Goal: Information Seeking & Learning: Learn about a topic

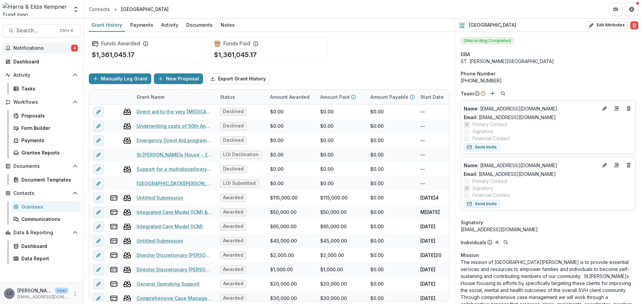
click at [56, 45] on span "Notifications" at bounding box center [42, 48] width 58 height 6
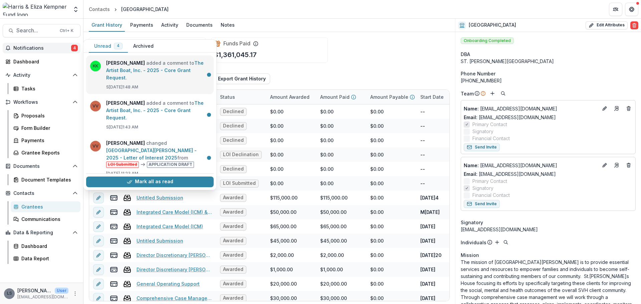
click at [168, 66] on link "The Artist Boat, Inc. - 2025 - Core Grant Request" at bounding box center [154, 70] width 97 height 20
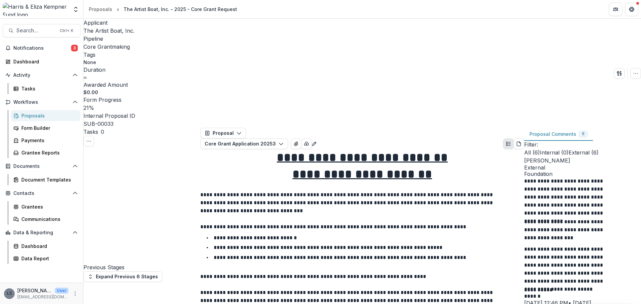
scroll to position [434, 0]
click at [49, 47] on span "Notifications" at bounding box center [42, 48] width 58 height 6
click at [331, 255] on p "**********" at bounding box center [341, 257] width 254 height 5
click at [27, 27] on span "Search..." at bounding box center [35, 30] width 39 height 6
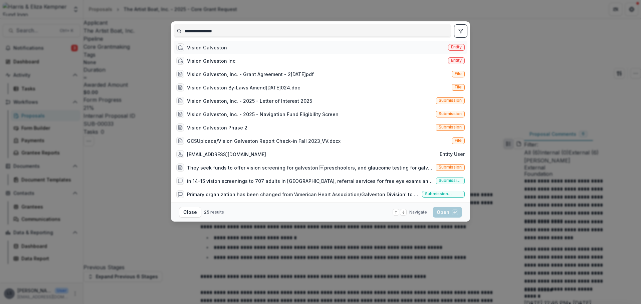
type input "**********"
click at [210, 51] on div "Vision Galveston" at bounding box center [207, 47] width 40 height 7
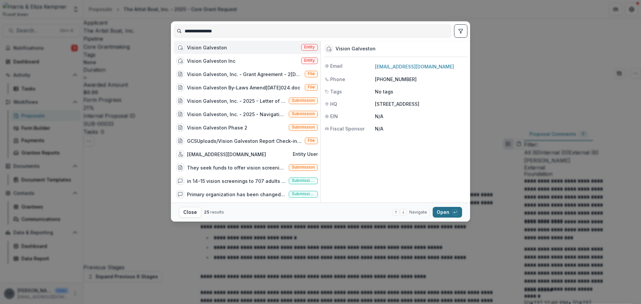
click at [443, 213] on button "Open with enter key" at bounding box center [446, 212] width 29 height 11
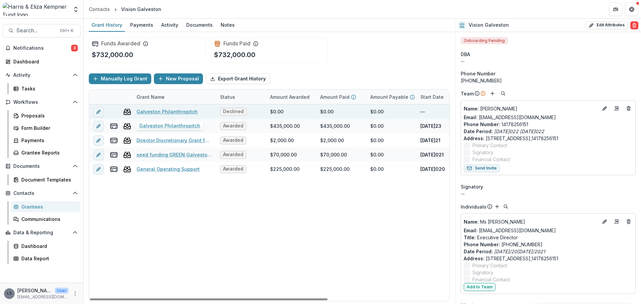
click at [158, 114] on link "Galveston Philanthropitch" at bounding box center [166, 111] width 61 height 7
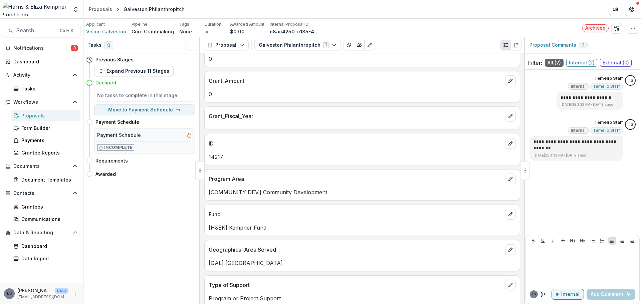
scroll to position [233, 0]
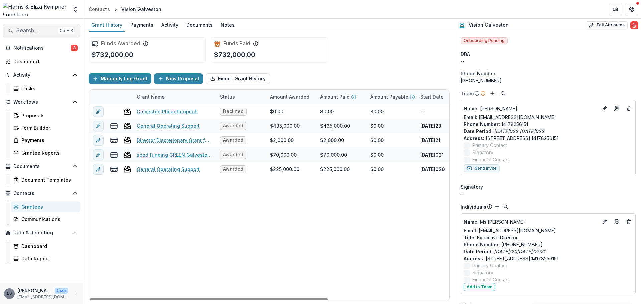
click at [24, 32] on span "Search..." at bounding box center [35, 30] width 39 height 6
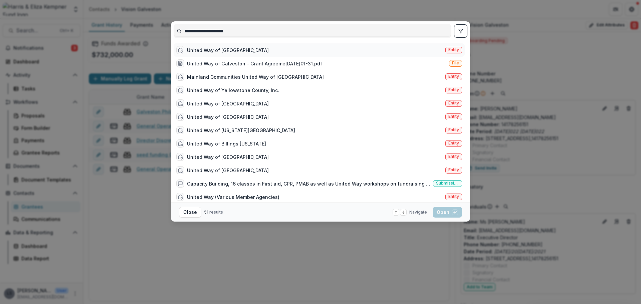
type input "**********"
click at [214, 47] on div "United Way of Galveston" at bounding box center [228, 50] width 82 height 7
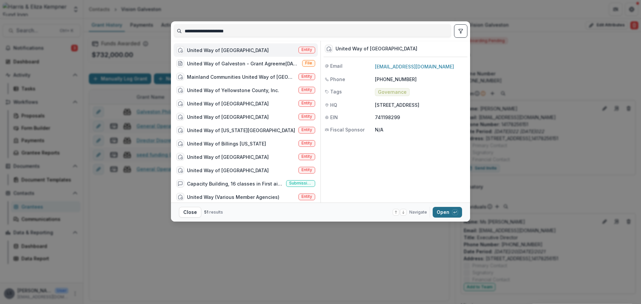
click at [443, 211] on button "Open with enter key" at bounding box center [446, 212] width 29 height 11
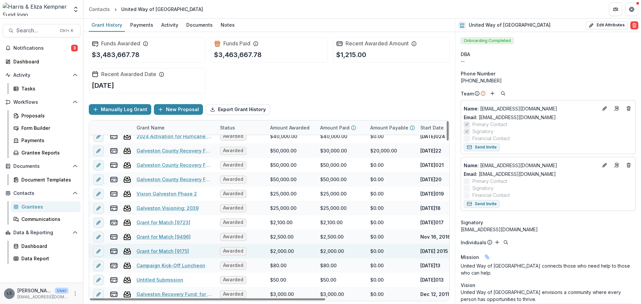
scroll to position [33, 0]
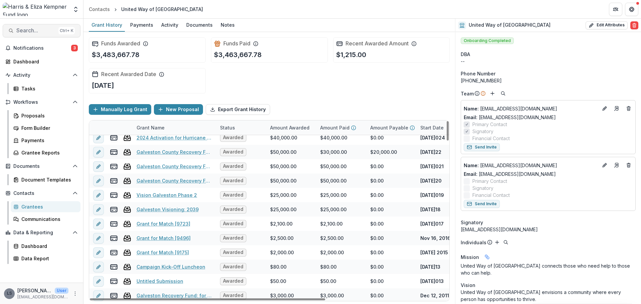
click at [39, 27] on span "Search..." at bounding box center [35, 30] width 39 height 6
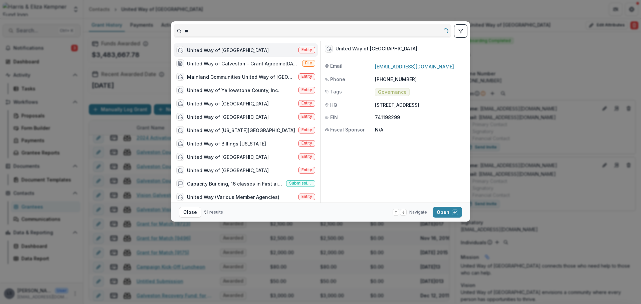
type input "*"
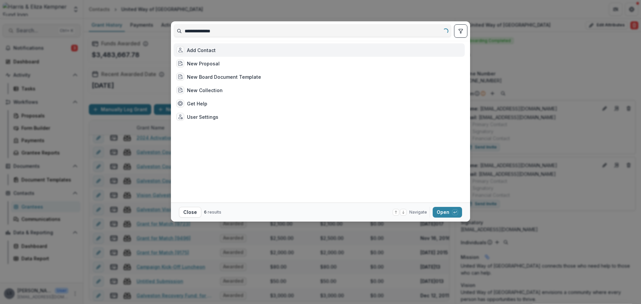
type input "**********"
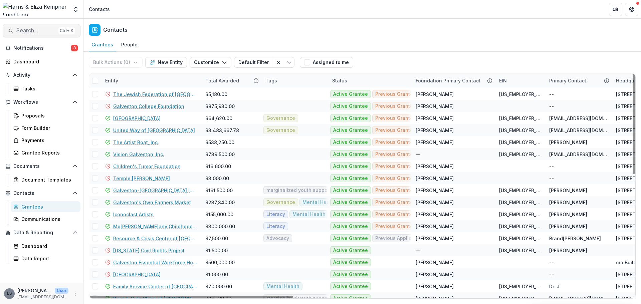
click at [34, 35] on button "Search... Ctrl + K" at bounding box center [42, 30] width 78 height 13
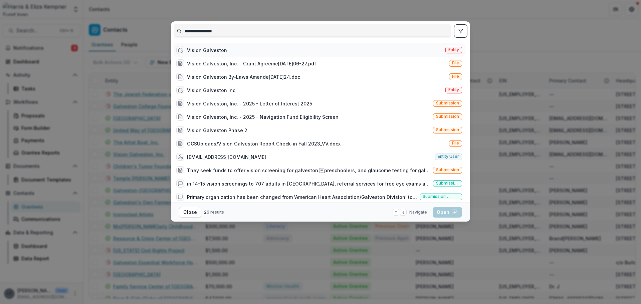
type input "**********"
click at [199, 51] on div "Vision Galveston" at bounding box center [207, 50] width 40 height 7
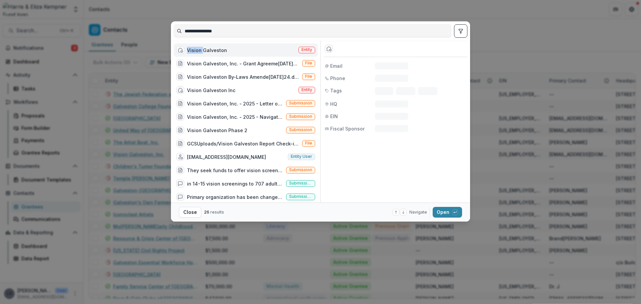
click at [199, 51] on div "Vision Galveston" at bounding box center [207, 50] width 40 height 7
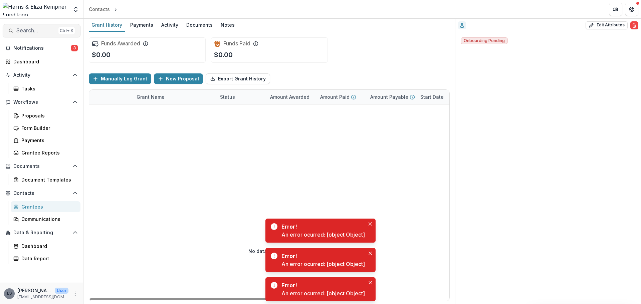
click at [25, 33] on span "Search..." at bounding box center [35, 30] width 39 height 6
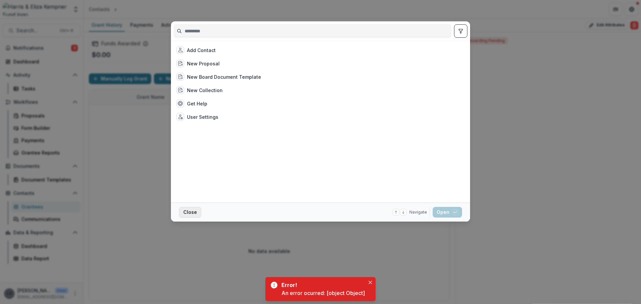
click at [183, 213] on button "Close" at bounding box center [190, 212] width 22 height 11
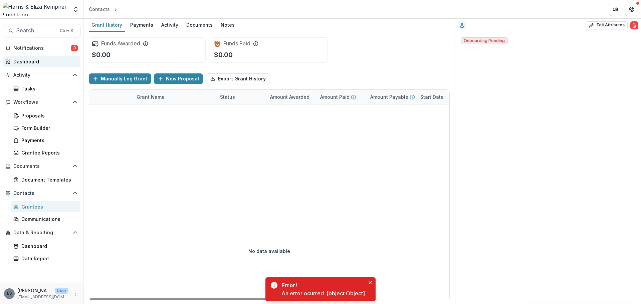
click at [19, 59] on div "Dashboard" at bounding box center [44, 61] width 62 height 7
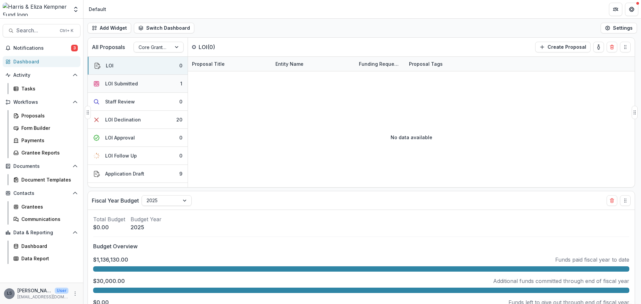
click at [133, 83] on div "LOI Submitted" at bounding box center [121, 83] width 33 height 7
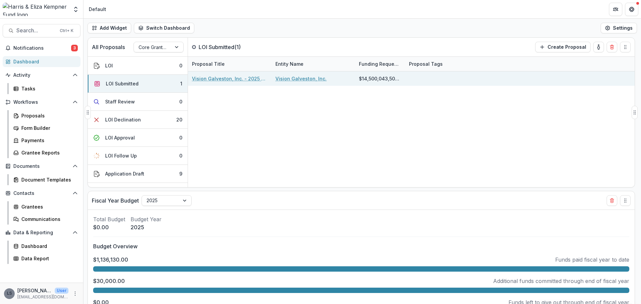
click at [219, 77] on link "Vision Galveston, Inc. - 2025 - Letter of Interest 2025" at bounding box center [229, 78] width 75 height 7
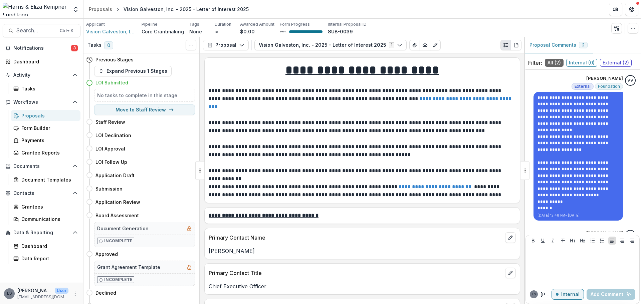
click at [106, 31] on span "Vision Galveston, Inc." at bounding box center [111, 31] width 50 height 7
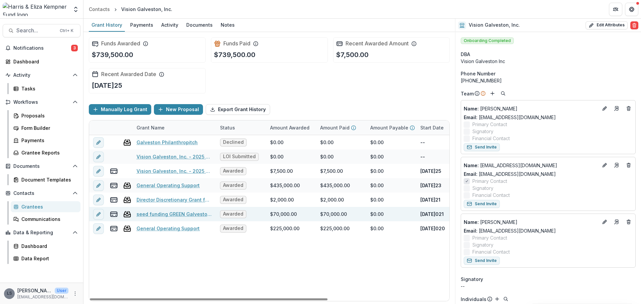
click at [182, 214] on link "seed funding GREEN Galveston Project Manager position" at bounding box center [173, 214] width 75 height 7
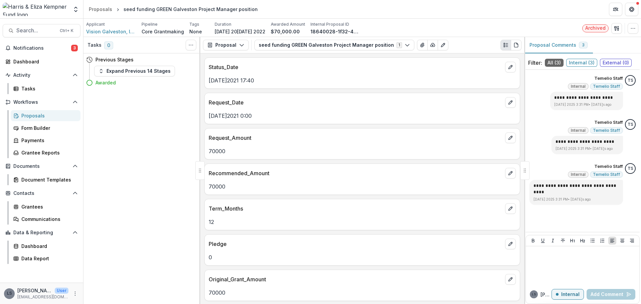
click at [34, 119] on div "Proposals" at bounding box center [48, 115] width 54 height 7
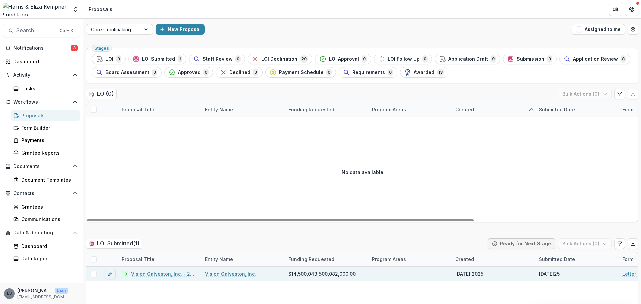
click at [175, 273] on link "Vision Galveston, Inc. - 2025 - Letter of Interest 2025" at bounding box center [164, 273] width 66 height 7
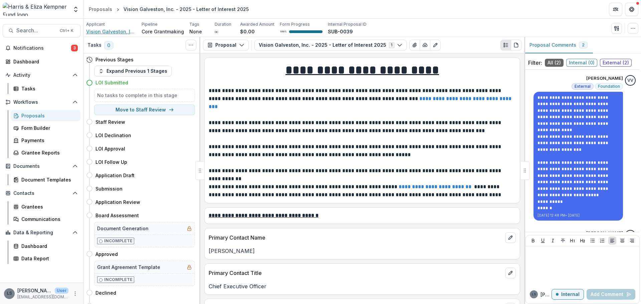
click at [113, 32] on span "Vision Galveston, Inc." at bounding box center [111, 31] width 50 height 7
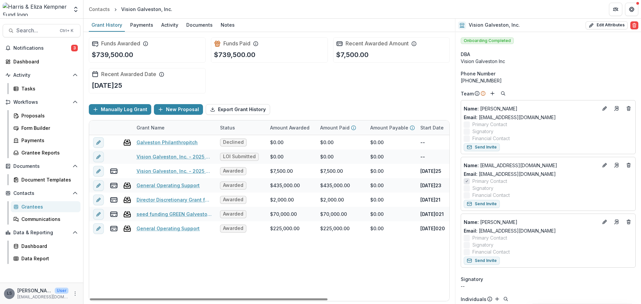
drag, startPoint x: 27, startPoint y: 49, endPoint x: 130, endPoint y: 94, distance: 113.1
click at [27, 49] on span "Notifications" at bounding box center [42, 48] width 58 height 6
click at [287, 103] on div "Manually Log Grant New Proposal Export Grant History" at bounding box center [269, 109] width 361 height 21
